Goal: Find specific page/section: Find specific page/section

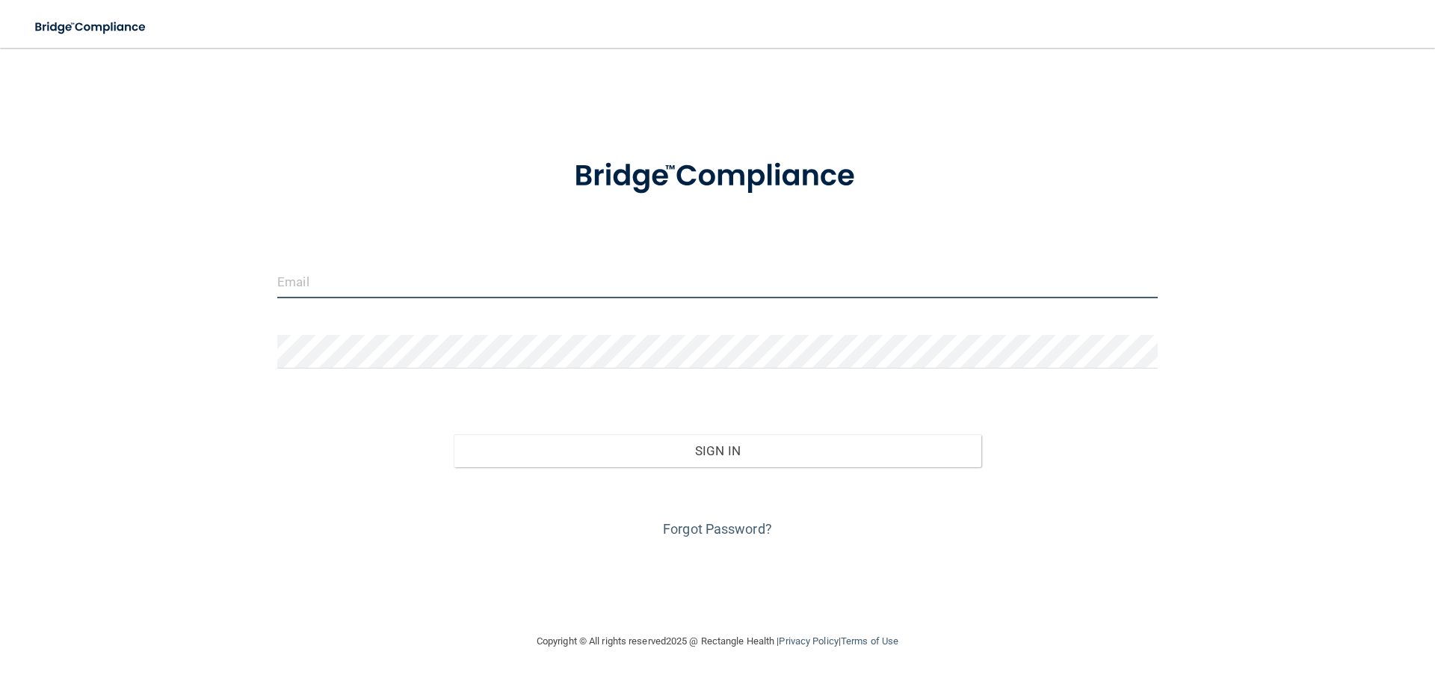
type input "[EMAIL_ADDRESS][DOMAIN_NAME]"
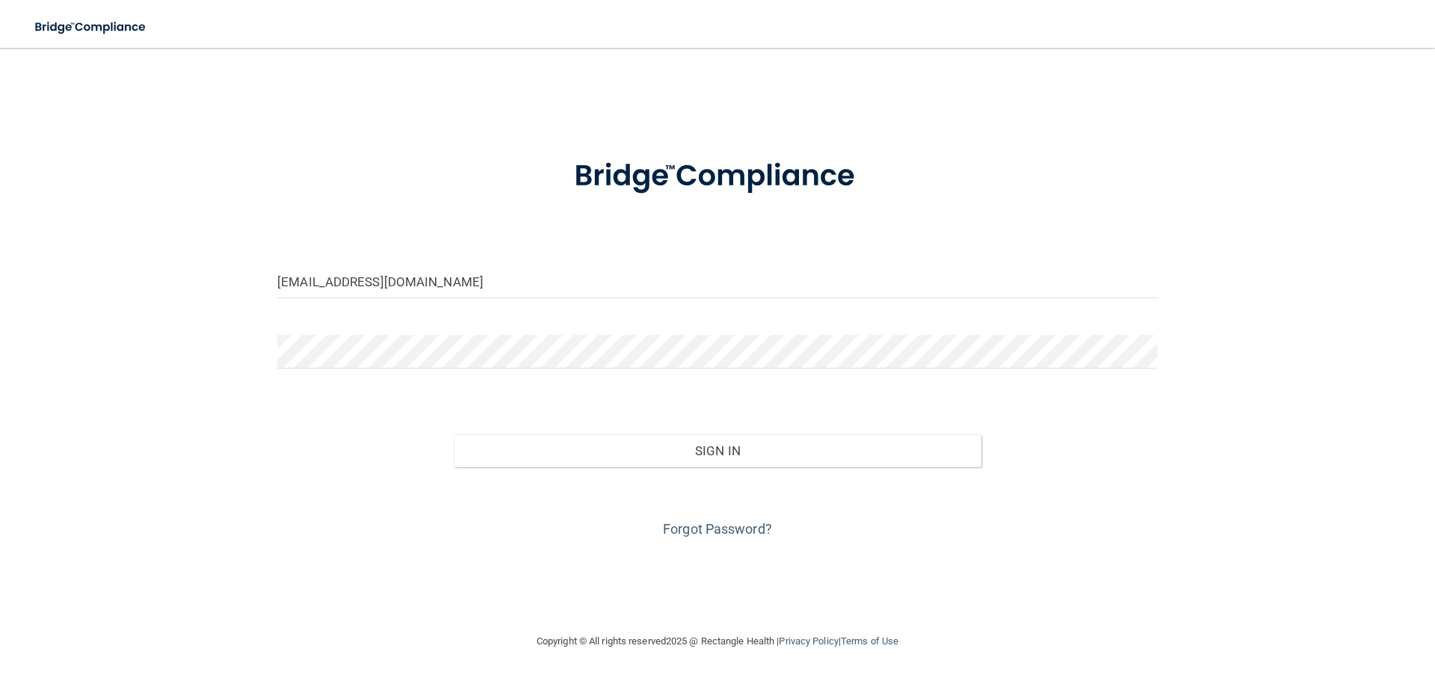
click at [719, 468] on div "Forgot Password?" at bounding box center [717, 504] width 903 height 75
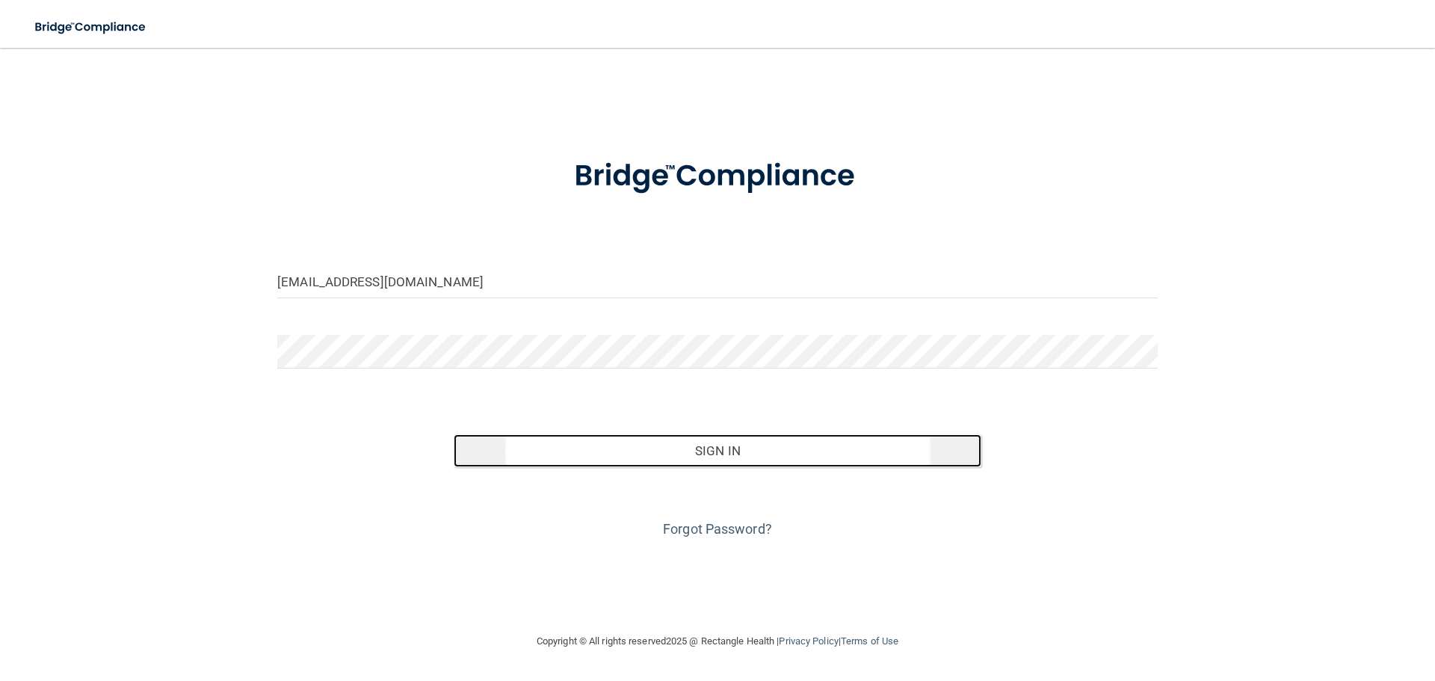
click at [708, 448] on button "Sign In" at bounding box center [718, 450] width 529 height 33
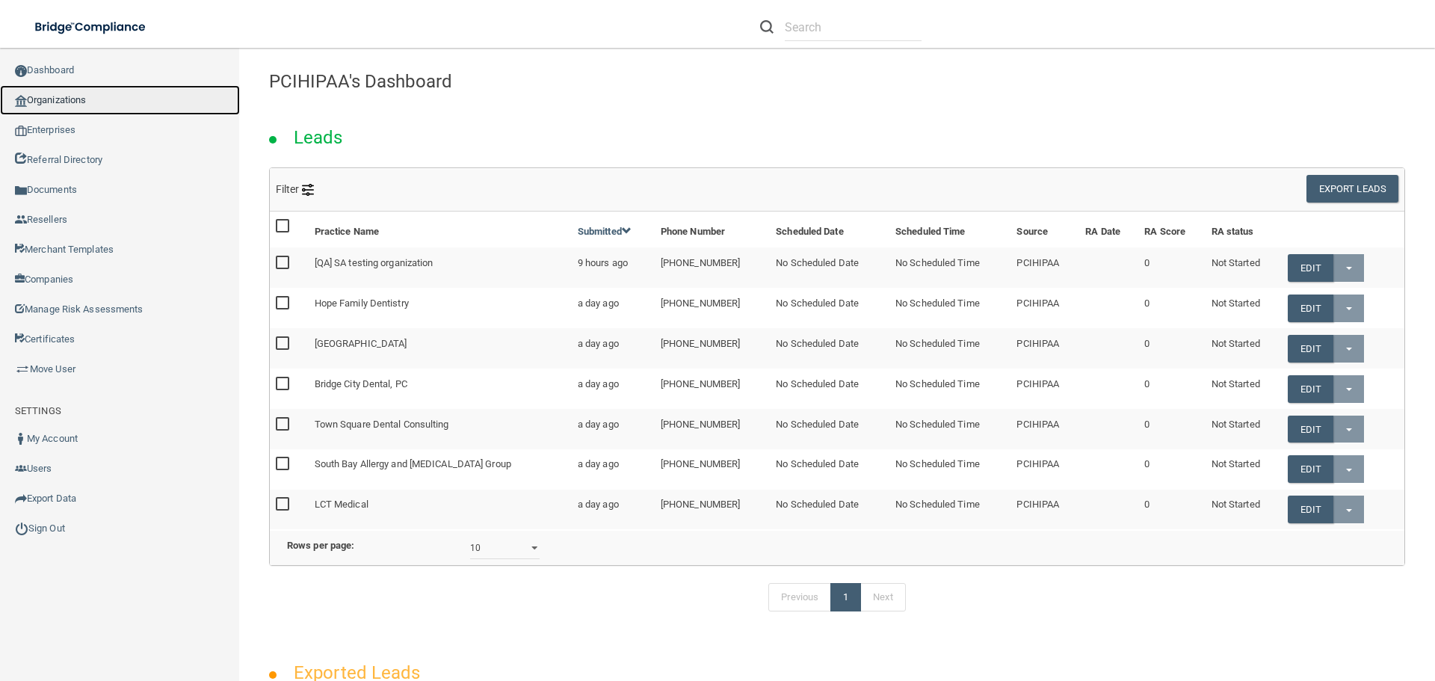
click at [76, 102] on link "Organizations" at bounding box center [120, 100] width 240 height 30
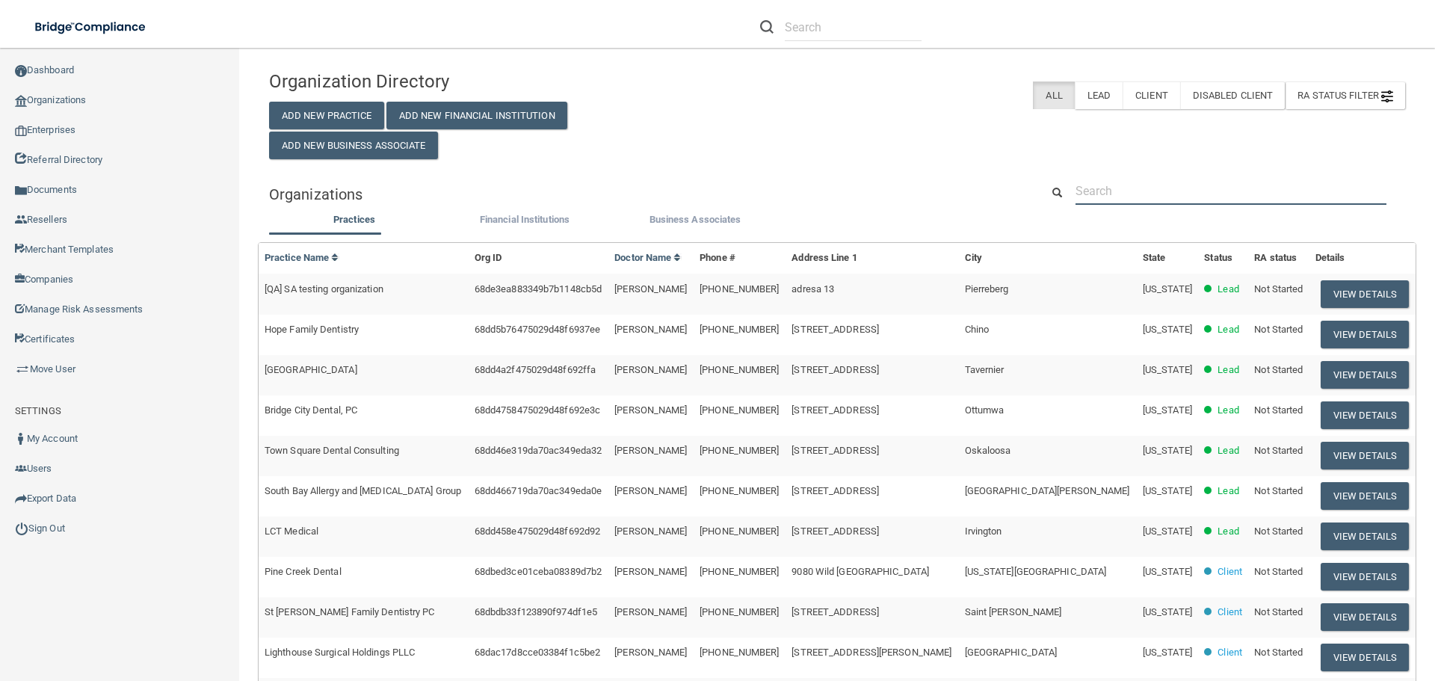
paste input "[PERSON_NAME] PLLC"
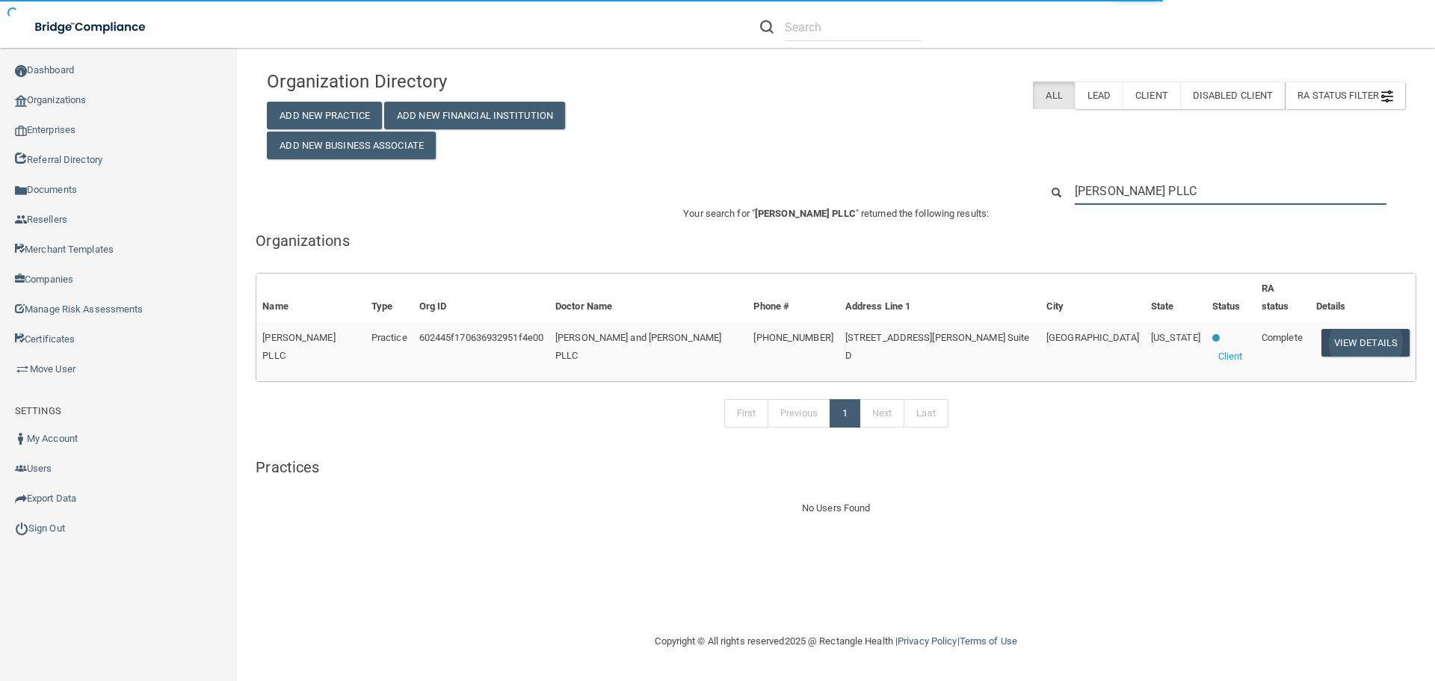
type input "[PERSON_NAME] PLLC"
click at [1352, 329] on button "View Details" at bounding box center [1366, 343] width 88 height 28
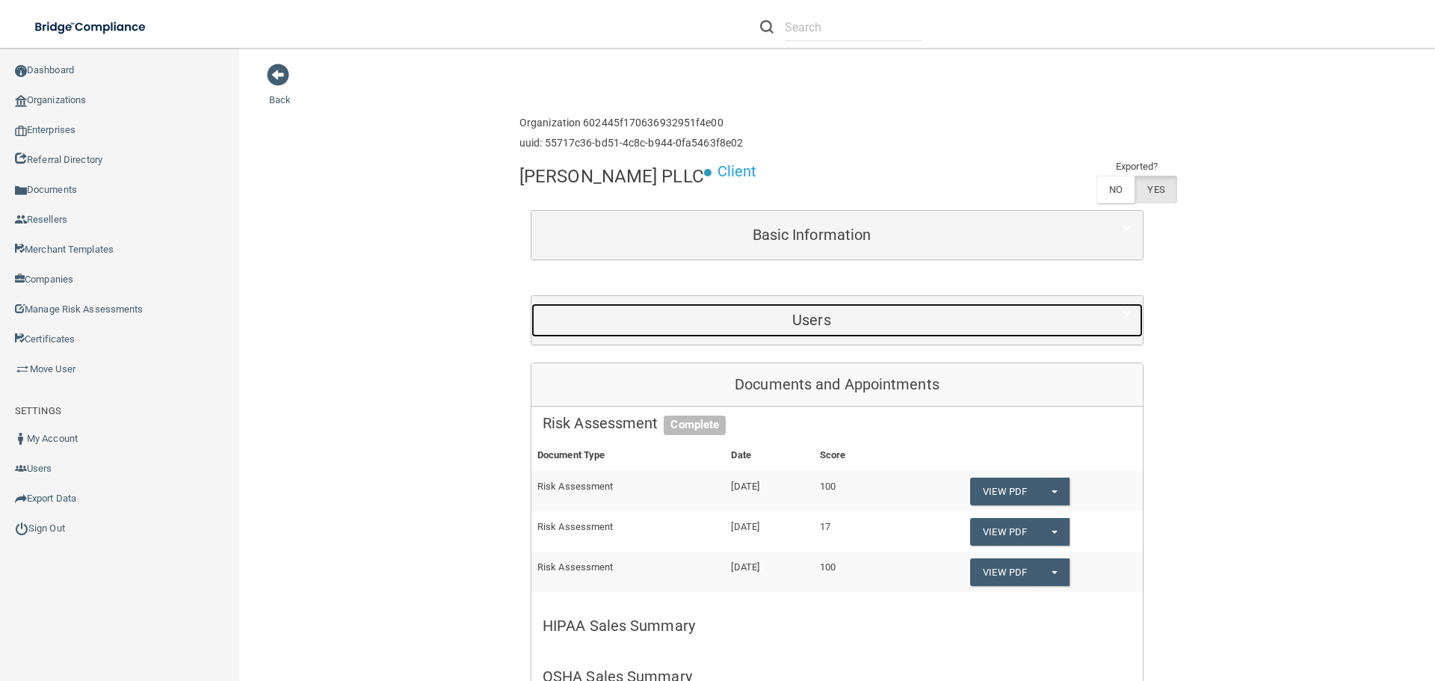
click at [819, 307] on div "Users" at bounding box center [812, 321] width 561 height 34
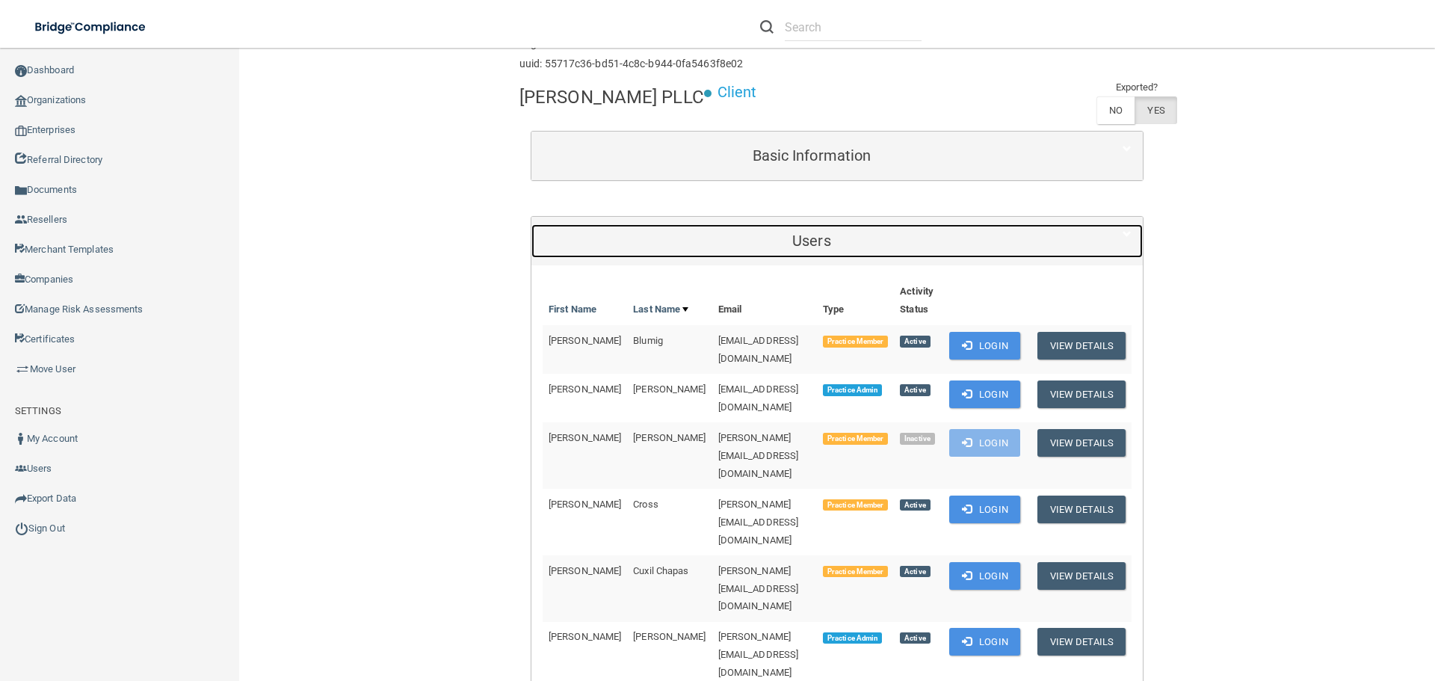
scroll to position [75, 0]
